Goal: Transaction & Acquisition: Subscribe to service/newsletter

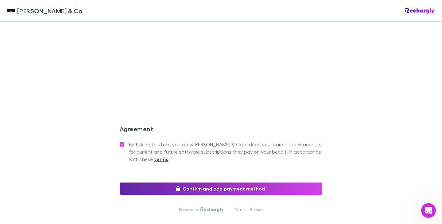
scroll to position [570, 0]
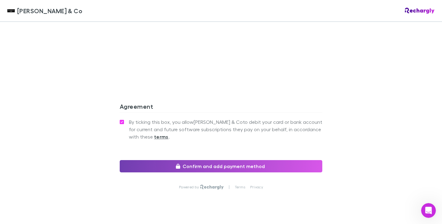
click at [247, 160] on button "Confirm and add payment method" at bounding box center [221, 166] width 203 height 12
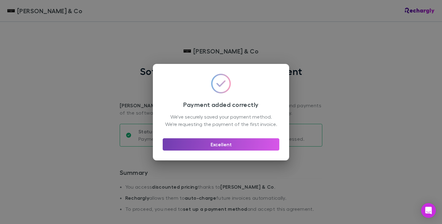
click at [237, 148] on button "Excellent" at bounding box center [221, 144] width 117 height 12
